Goal: Information Seeking & Learning: Learn about a topic

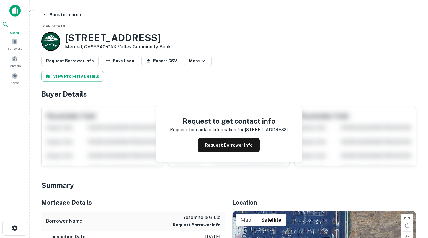
click at [15, 32] on span "Search" at bounding box center [15, 32] width 26 height 5
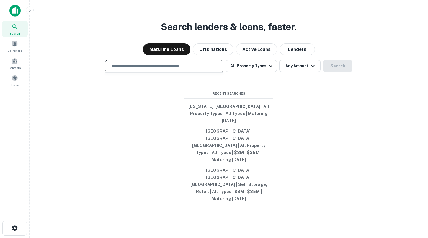
click at [198, 69] on input "text" at bounding box center [164, 66] width 113 height 7
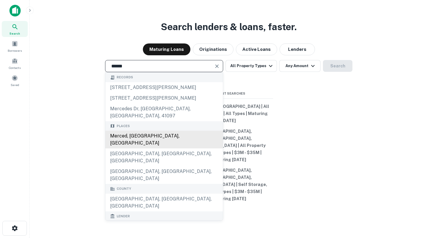
click at [134, 148] on div "Merced, [GEOGRAPHIC_DATA], [GEOGRAPHIC_DATA]" at bounding box center [163, 139] width 117 height 18
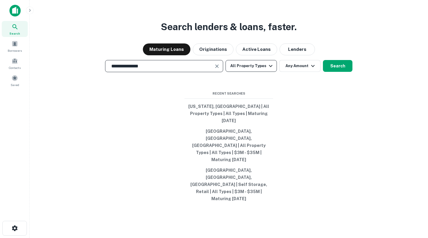
type input "**********"
click at [253, 72] on button "All Property Types" at bounding box center [251, 66] width 51 height 12
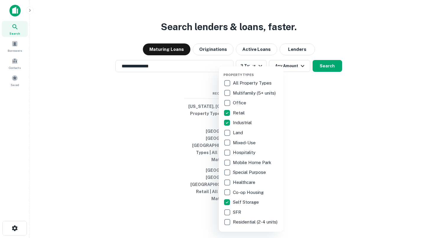
click at [303, 167] on div at bounding box center [214, 119] width 428 height 238
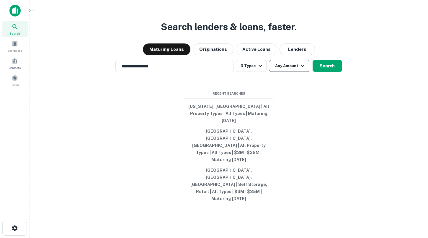
click at [282, 72] on button "Any Amount" at bounding box center [289, 66] width 41 height 12
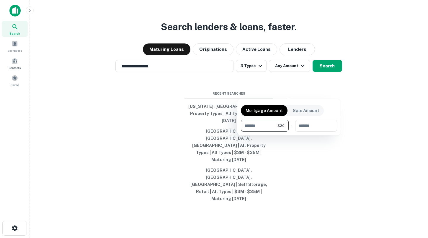
type input "*"
type input "*******"
click at [306, 130] on input "number" at bounding box center [314, 126] width 37 height 12
type input "********"
click at [330, 84] on div at bounding box center [214, 119] width 428 height 238
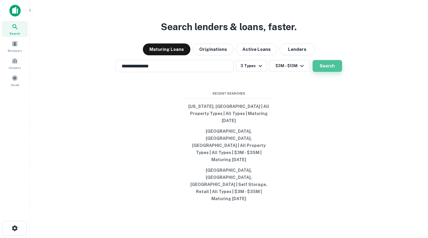
click at [329, 72] on button "Search" at bounding box center [328, 66] width 30 height 12
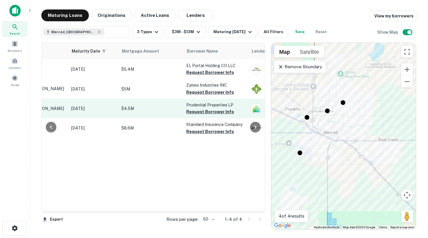
scroll to position [0, 82]
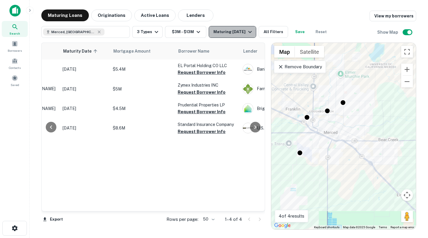
click at [228, 35] on div "Maturing [DATE]" at bounding box center [233, 31] width 40 height 7
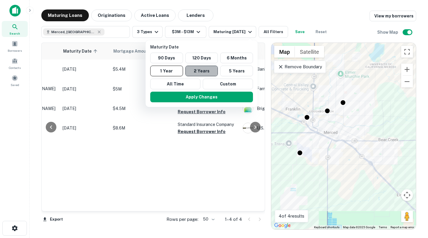
click at [204, 72] on button "2 Years" at bounding box center [201, 71] width 33 height 11
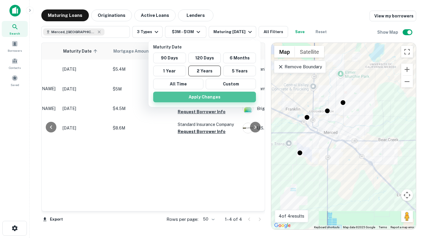
click at [187, 95] on button "Apply Changes" at bounding box center [204, 97] width 103 height 11
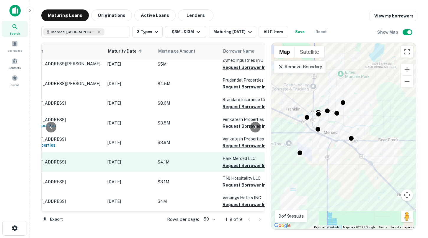
scroll to position [28, 98]
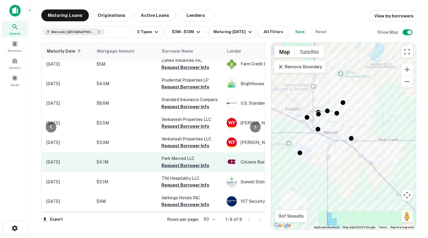
click at [174, 165] on button "Request Borrower Info" at bounding box center [185, 165] width 48 height 7
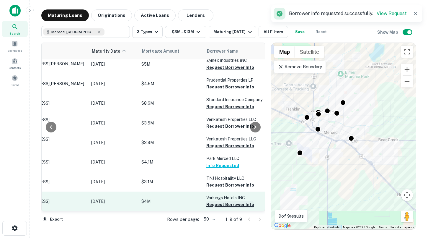
scroll to position [28, 0]
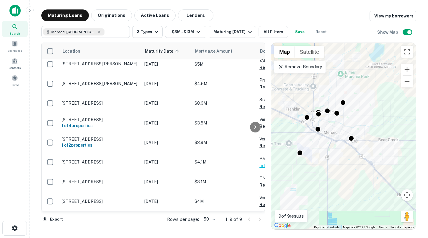
click at [294, 67] on p "Remove Boundary" at bounding box center [300, 66] width 44 height 7
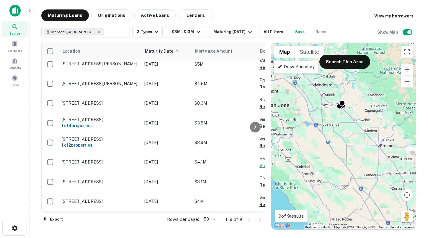
drag, startPoint x: 319, startPoint y: 154, endPoint x: 349, endPoint y: 125, distance: 42.8
click at [349, 125] on div "To activate drag with keyboard, press Alt + Enter. Once in keyboard drag state,…" at bounding box center [343, 136] width 145 height 186
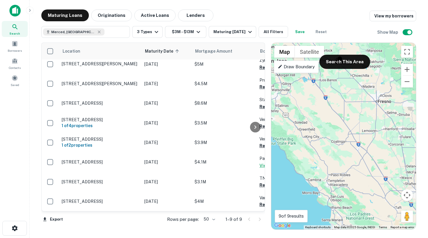
drag, startPoint x: 332, startPoint y: 151, endPoint x: 330, endPoint y: 106, distance: 44.9
click at [330, 106] on div "To activate drag with keyboard, press Alt + Enter. Once in keyboard drag state,…" at bounding box center [343, 136] width 145 height 186
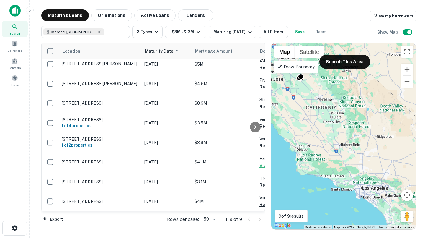
drag, startPoint x: 344, startPoint y: 129, endPoint x: 296, endPoint y: 102, distance: 55.1
click at [296, 102] on div "To activate drag with keyboard, press Alt + Enter. Once in keyboard drag state,…" at bounding box center [343, 136] width 145 height 186
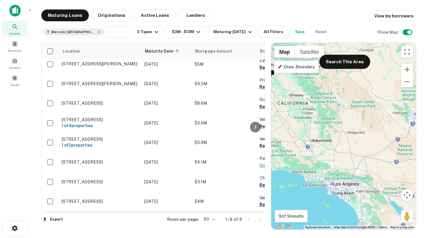
drag, startPoint x: 345, startPoint y: 152, endPoint x: 334, endPoint y: 187, distance: 36.1
click at [334, 187] on div "To activate drag with keyboard, press Alt + Enter. Once in keyboard drag state,…" at bounding box center [343, 136] width 145 height 186
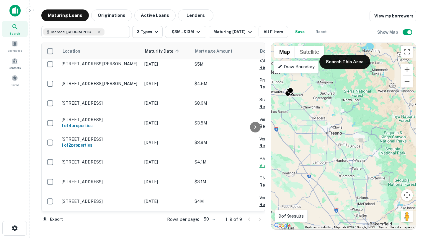
drag, startPoint x: 308, startPoint y: 134, endPoint x: 345, endPoint y: 160, distance: 45.3
click at [345, 160] on div "To activate drag with keyboard, press Alt + Enter. Once in keyboard drag state,…" at bounding box center [343, 136] width 145 height 186
click at [304, 69] on p "Draw Boundary" at bounding box center [296, 66] width 37 height 7
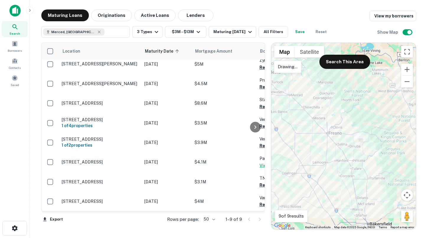
click at [291, 66] on p "Drawing..." at bounding box center [288, 66] width 20 height 7
click at [299, 97] on div at bounding box center [343, 136] width 145 height 186
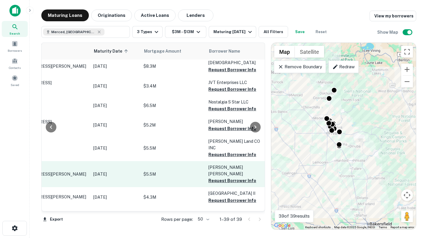
scroll to position [252, 59]
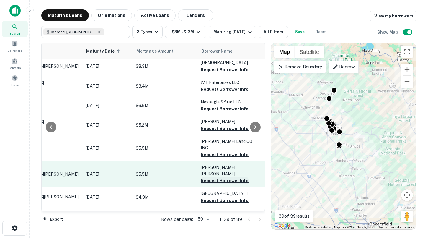
click at [214, 177] on button "Request Borrower Info" at bounding box center [225, 180] width 48 height 7
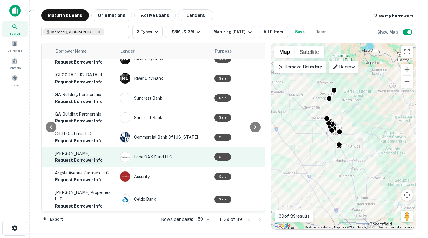
scroll to position [410, 100]
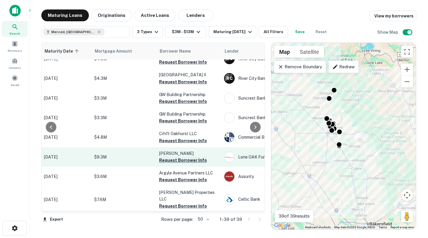
click at [192, 161] on button "Request Borrower Info" at bounding box center [183, 159] width 48 height 7
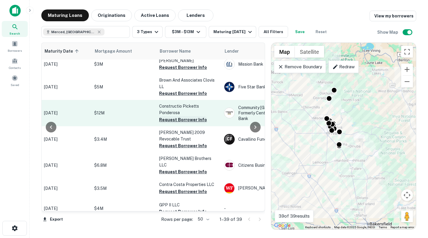
scroll to position [629, 100]
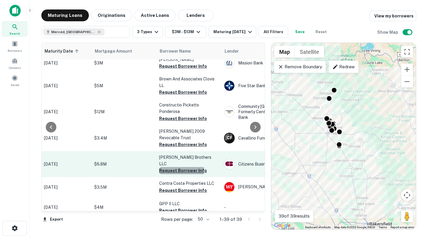
click at [176, 167] on button "Request Borrower Info" at bounding box center [183, 170] width 48 height 7
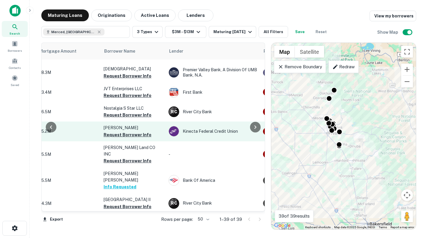
scroll to position [246, 140]
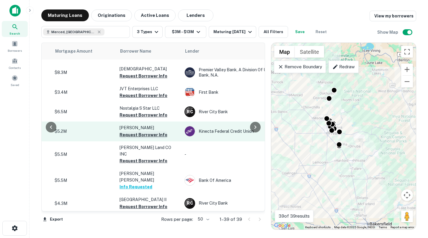
click at [152, 131] on button "Request Borrower Info" at bounding box center [144, 134] width 48 height 7
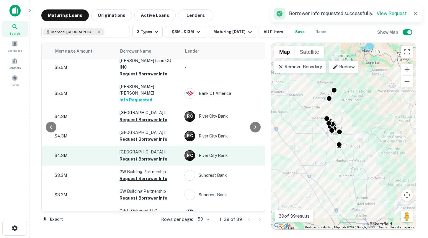
scroll to position [371, 140]
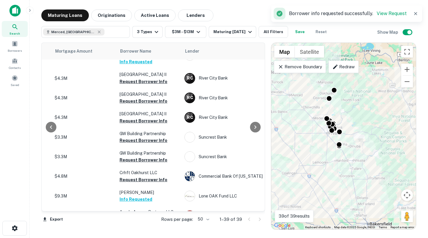
click at [301, 69] on p "Remove Boundary" at bounding box center [300, 66] width 44 height 7
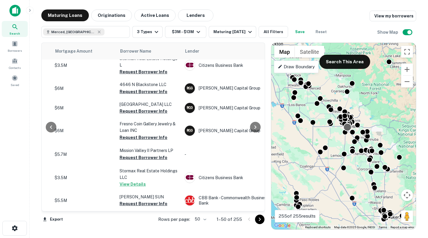
drag, startPoint x: 308, startPoint y: 152, endPoint x: 345, endPoint y: 128, distance: 44.3
click at [345, 128] on div "To activate drag with keyboard, press Alt + Enter. Once in keyboard drag state,…" at bounding box center [343, 136] width 145 height 186
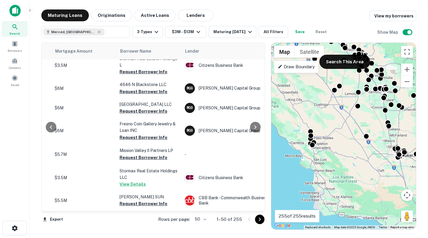
drag, startPoint x: 322, startPoint y: 156, endPoint x: 336, endPoint y: 93, distance: 63.9
click at [336, 93] on div "To activate drag with keyboard, press Alt + Enter. Once in keyboard drag state,…" at bounding box center [343, 136] width 145 height 186
click at [294, 68] on p "Draw Boundary" at bounding box center [296, 66] width 37 height 7
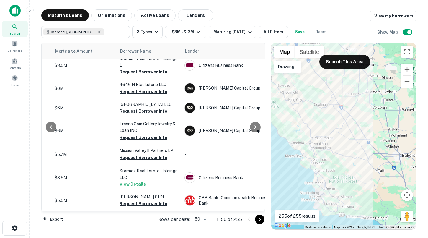
click at [296, 74] on div at bounding box center [343, 136] width 145 height 186
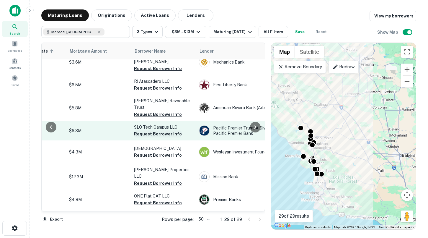
scroll to position [403, 53]
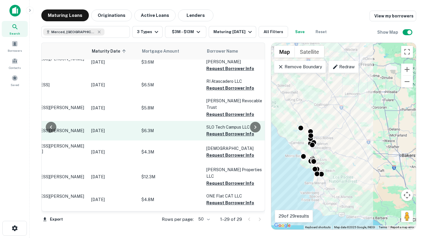
click at [164, 127] on p "$6.3M" at bounding box center [170, 130] width 59 height 6
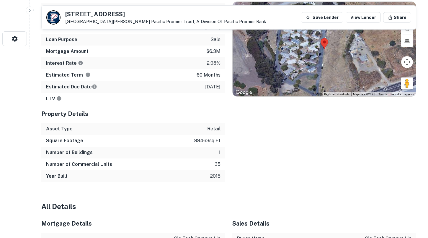
scroll to position [190, 0]
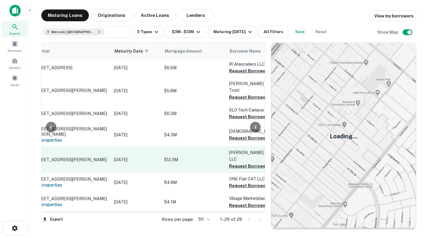
scroll to position [420, 25]
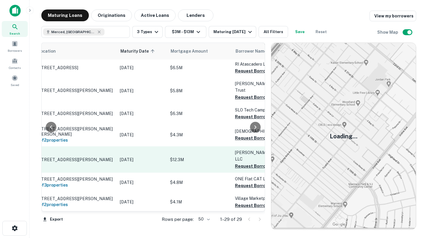
click at [192, 156] on p "$12.3M" at bounding box center [199, 159] width 59 height 6
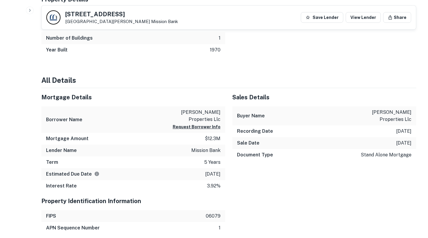
scroll to position [419, 0]
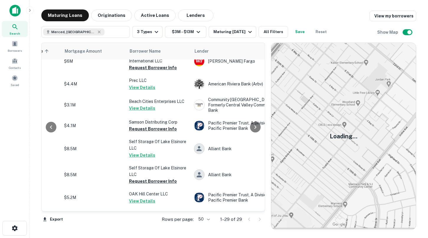
scroll to position [0, 130]
